Goal: Find specific fact

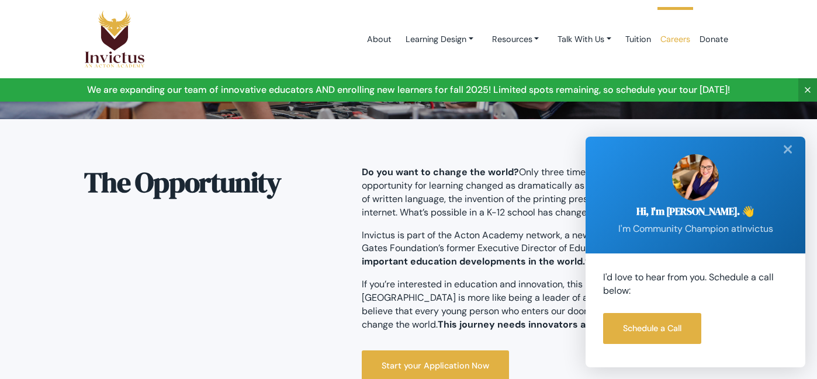
scroll to position [225, 0]
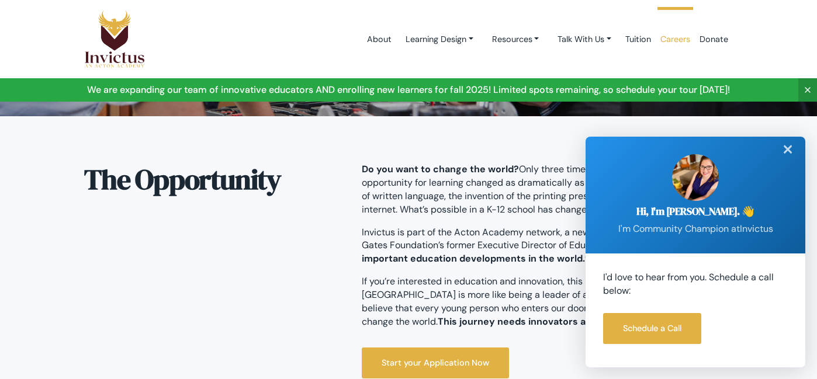
click at [788, 150] on div "✕" at bounding box center [787, 150] width 23 height 26
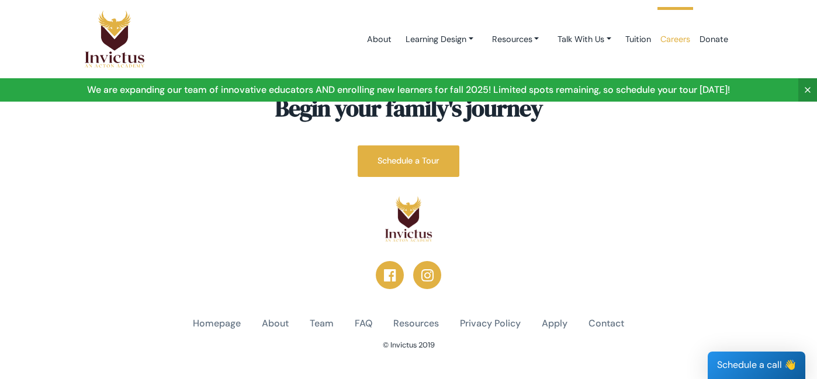
scroll to position [1771, 0]
click at [362, 40] on link "About" at bounding box center [379, 40] width 34 height 50
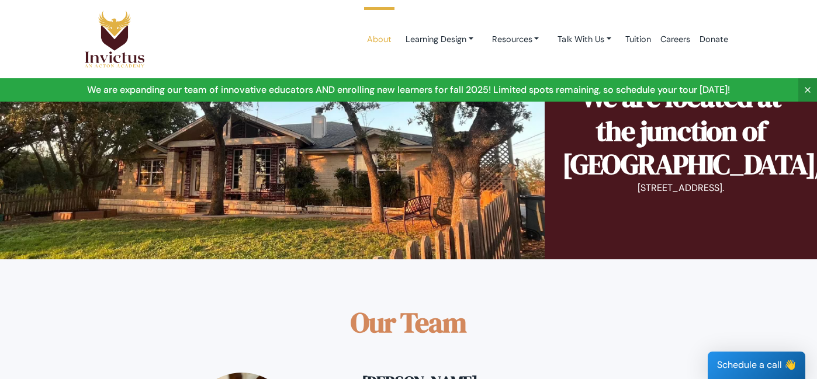
scroll to position [724, 0]
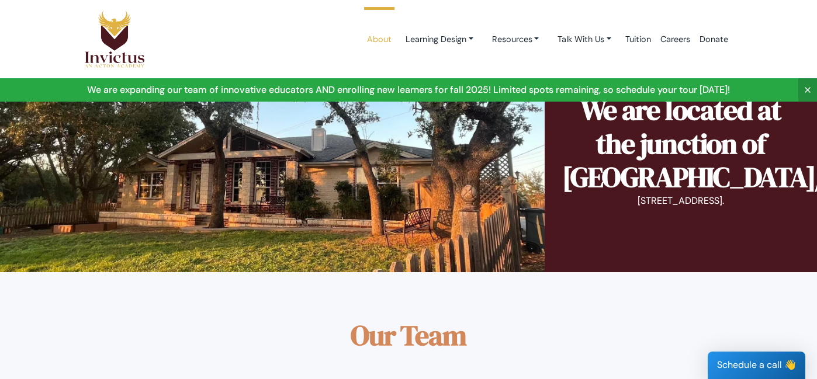
drag, startPoint x: 594, startPoint y: 226, endPoint x: 772, endPoint y: 227, distance: 178.2
click at [772, 208] on p "[STREET_ADDRESS]." at bounding box center [680, 201] width 237 height 13
copy p "[STREET_ADDRESS]."
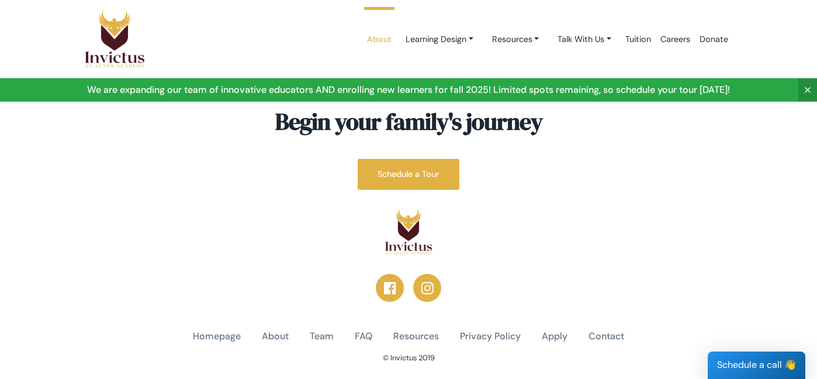
scroll to position [3126, 0]
